Goal: Information Seeking & Learning: Learn about a topic

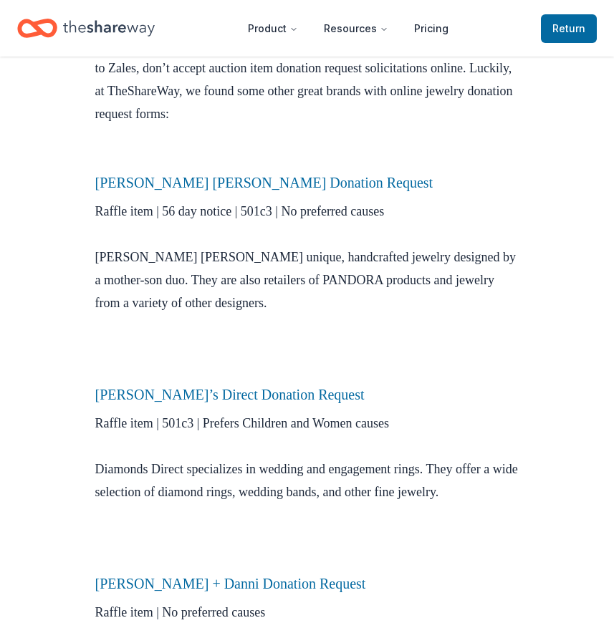
scroll to position [501, 0]
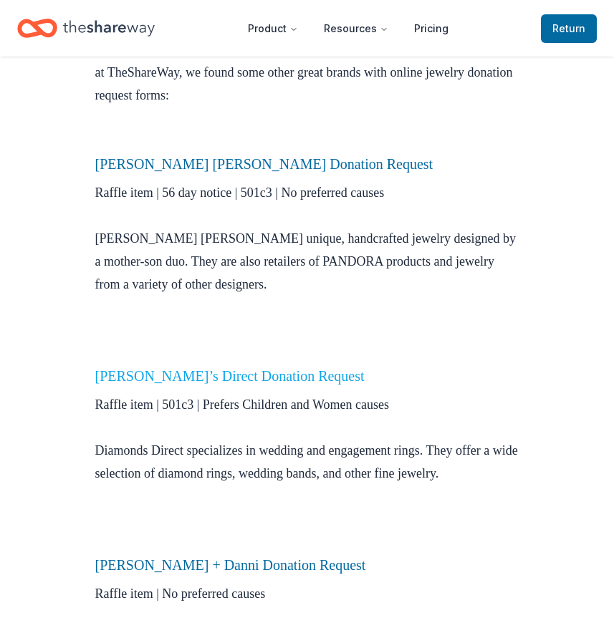
click at [235, 375] on link "[PERSON_NAME]’s Direct Donation Request" at bounding box center [229, 376] width 269 height 16
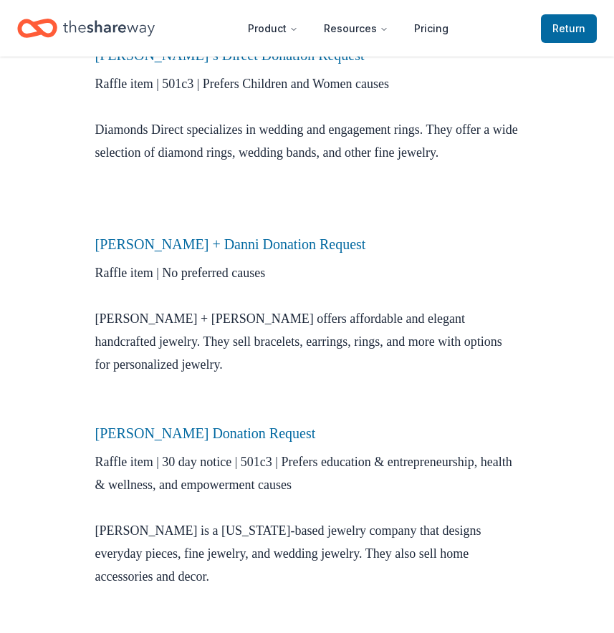
scroll to position [856, 0]
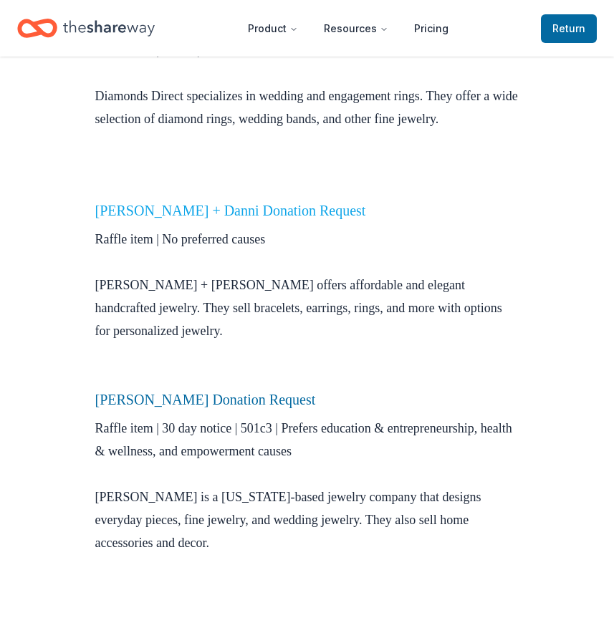
click at [180, 208] on link "[PERSON_NAME] + Danni Donation Request" at bounding box center [230, 211] width 271 height 16
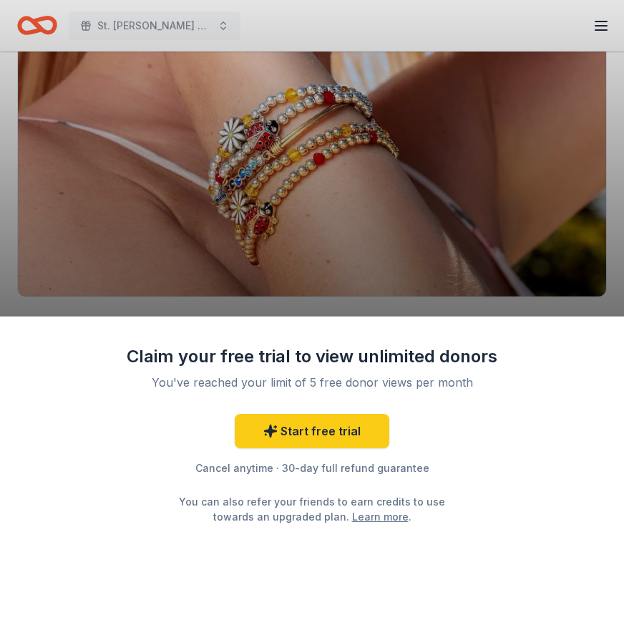
scroll to position [143, 0]
